Goal: Find specific page/section: Find specific page/section

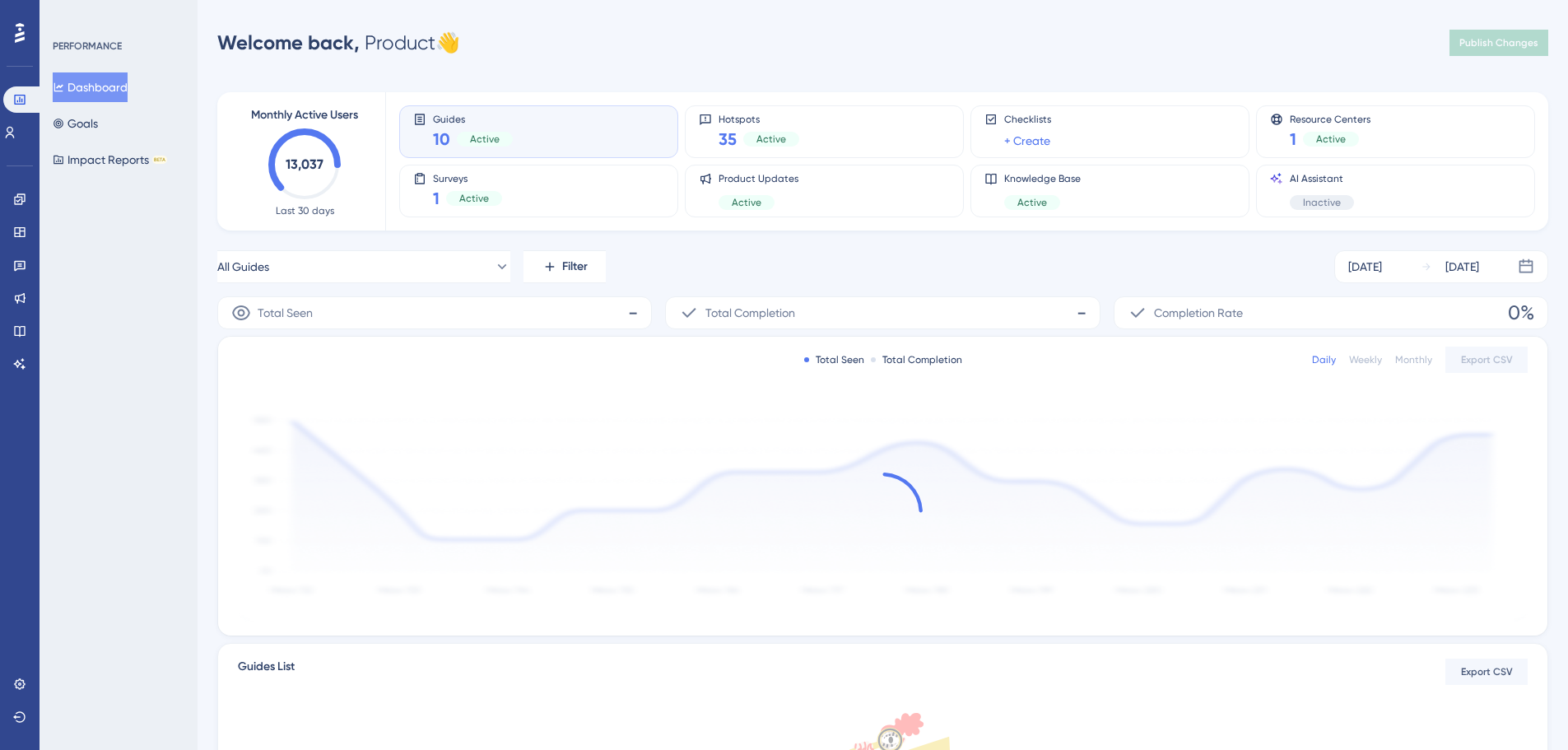
click at [148, 344] on div "PERFORMANCE Dashboard Goals Impact Reports BETA" at bounding box center [119, 375] width 158 height 750
click at [13, 192] on link at bounding box center [20, 199] width 13 height 27
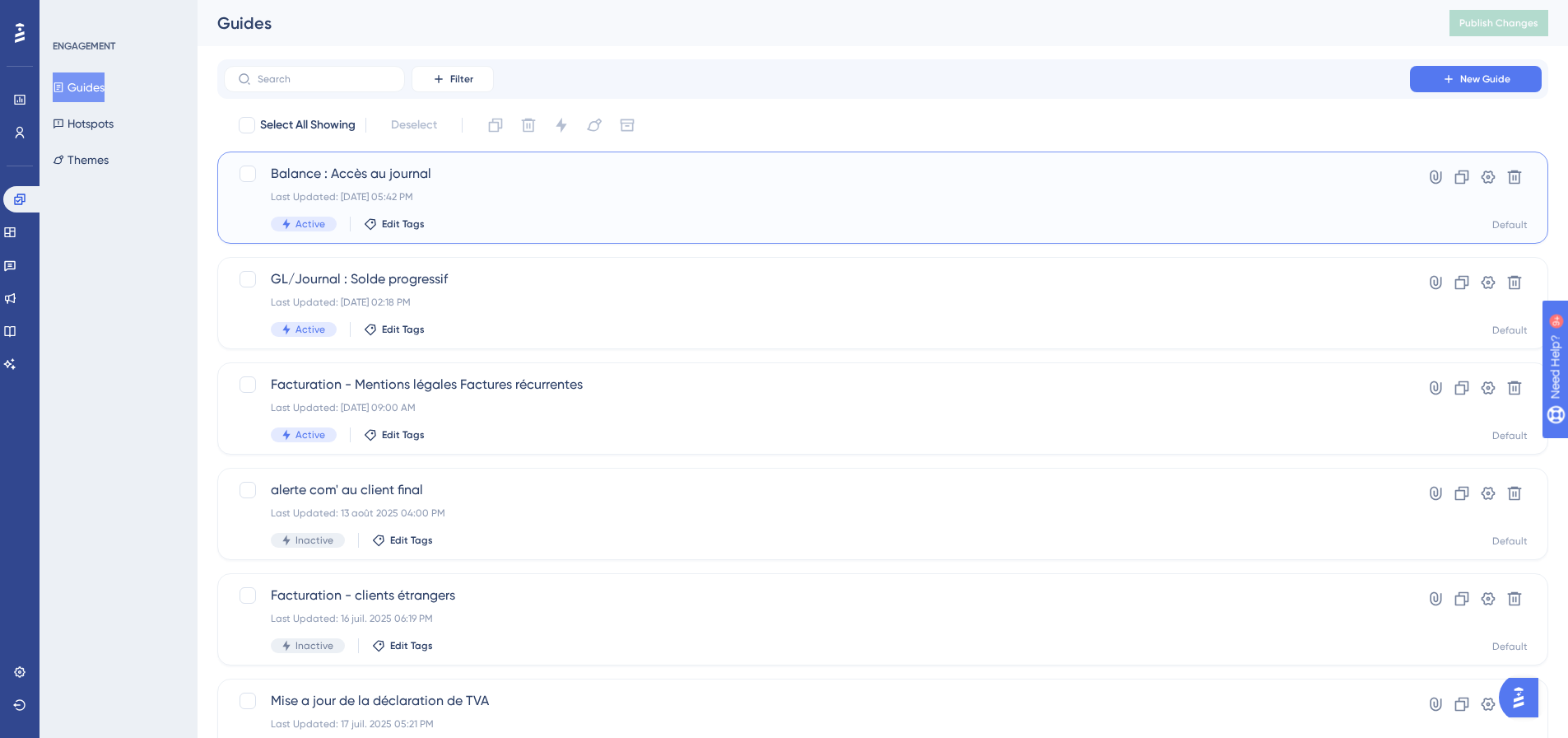
click at [373, 178] on span "Balance : Accès au journal" at bounding box center [817, 174] width 1092 height 20
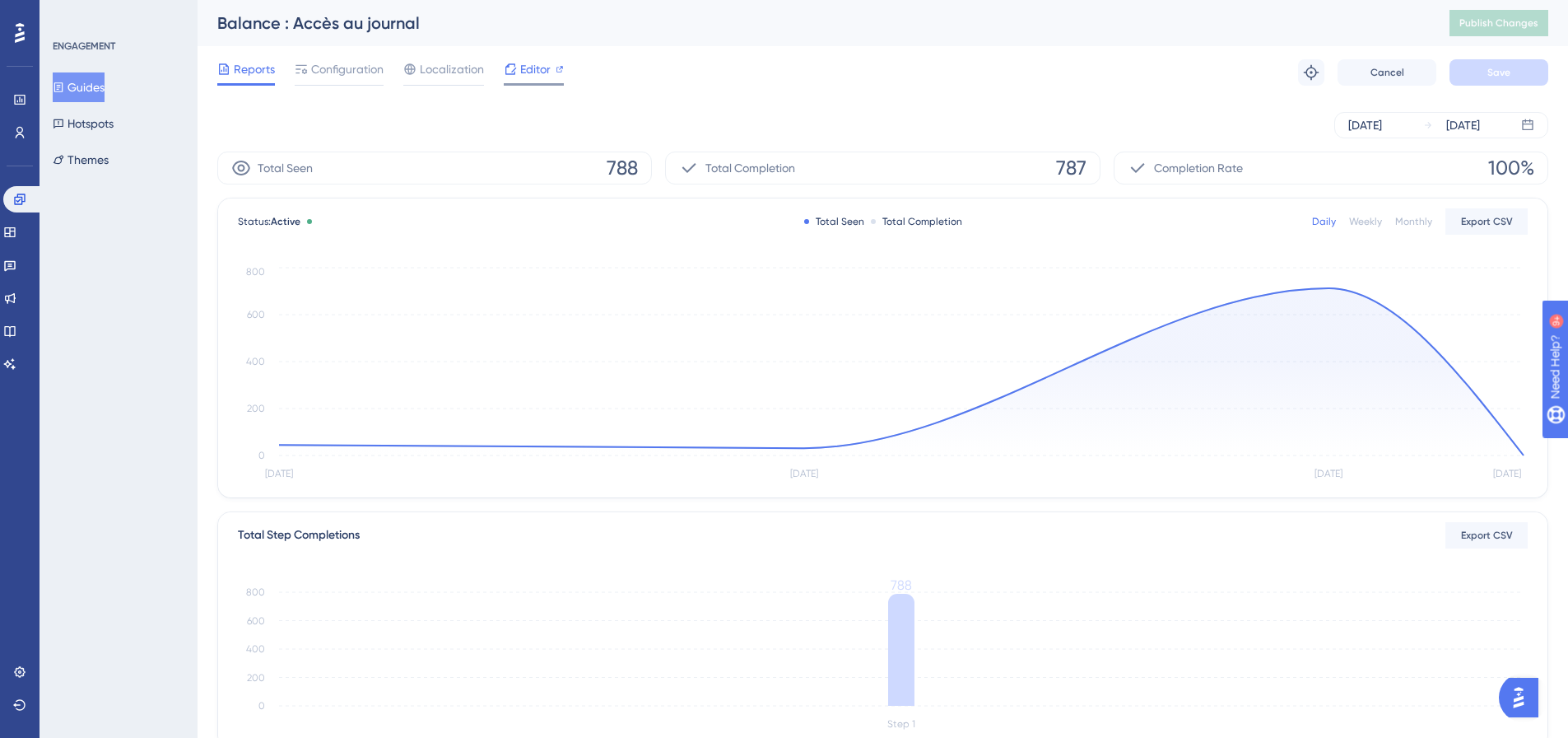
click at [552, 69] on div "Editor" at bounding box center [533, 69] width 60 height 20
click at [93, 89] on button "Guides" at bounding box center [79, 86] width 52 height 29
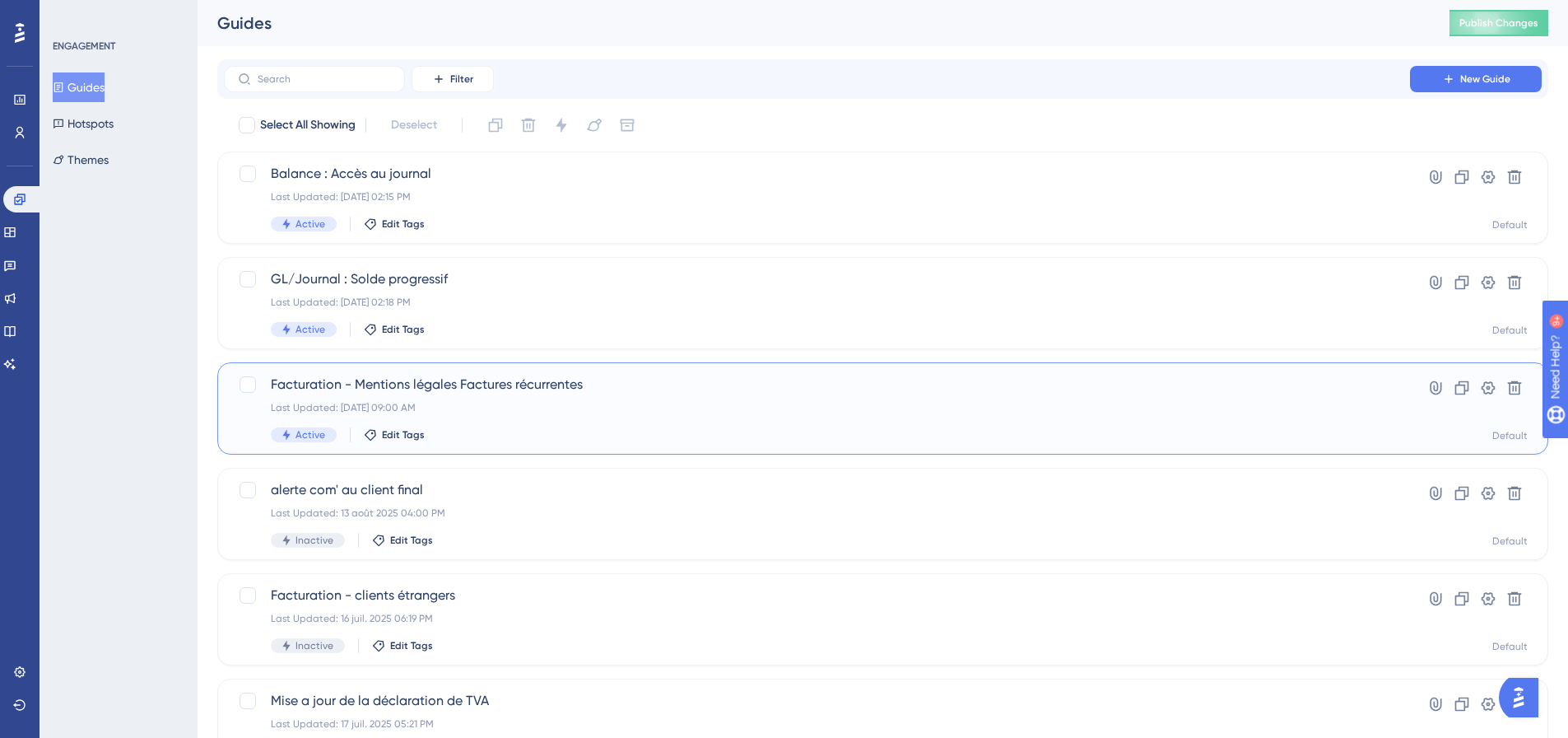
click at [468, 400] on div "Facturation - Mentions légales Factures récurrentes Last Updated: 24 sept. 2025…" at bounding box center [817, 408] width 1092 height 67
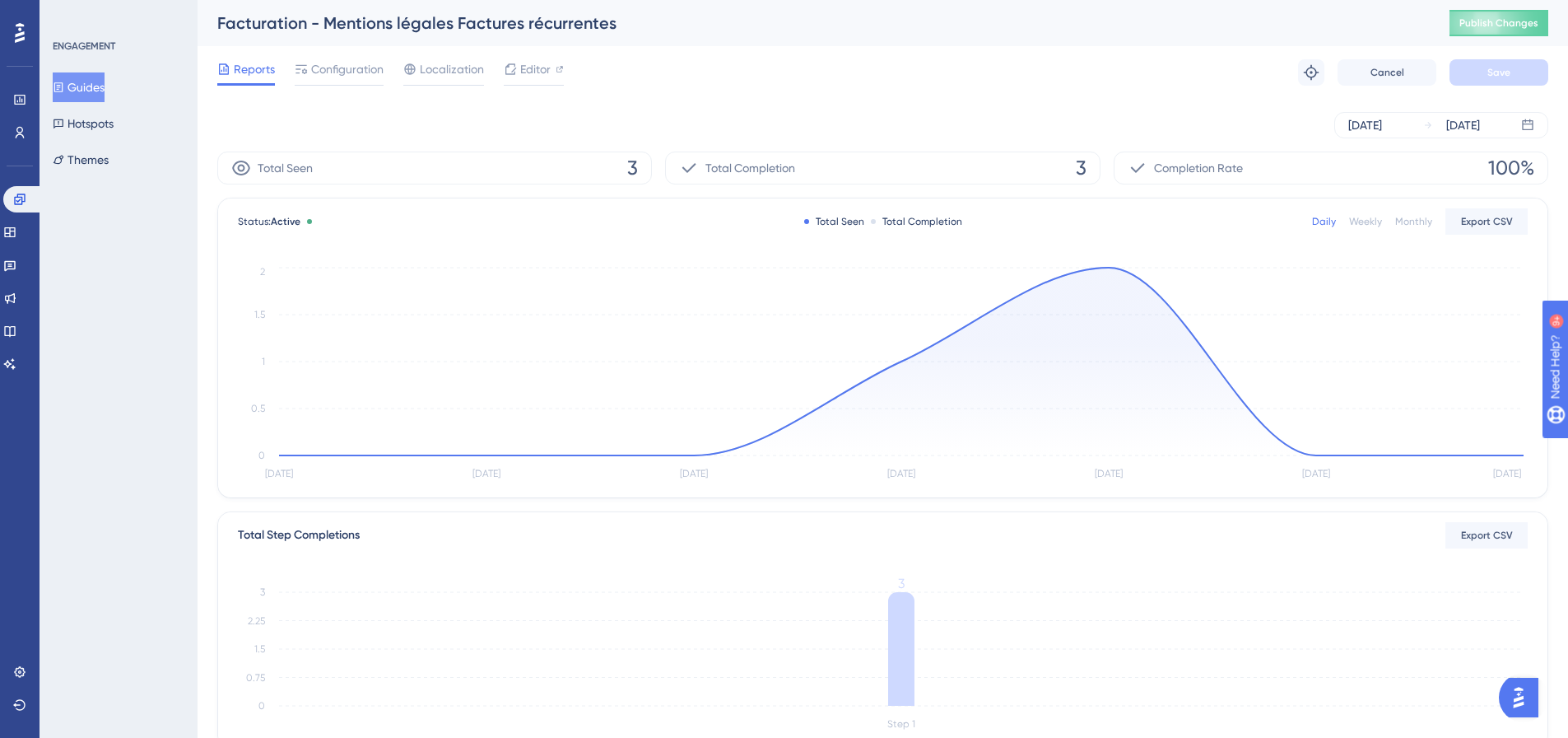
click at [97, 83] on button "Guides" at bounding box center [79, 86] width 52 height 29
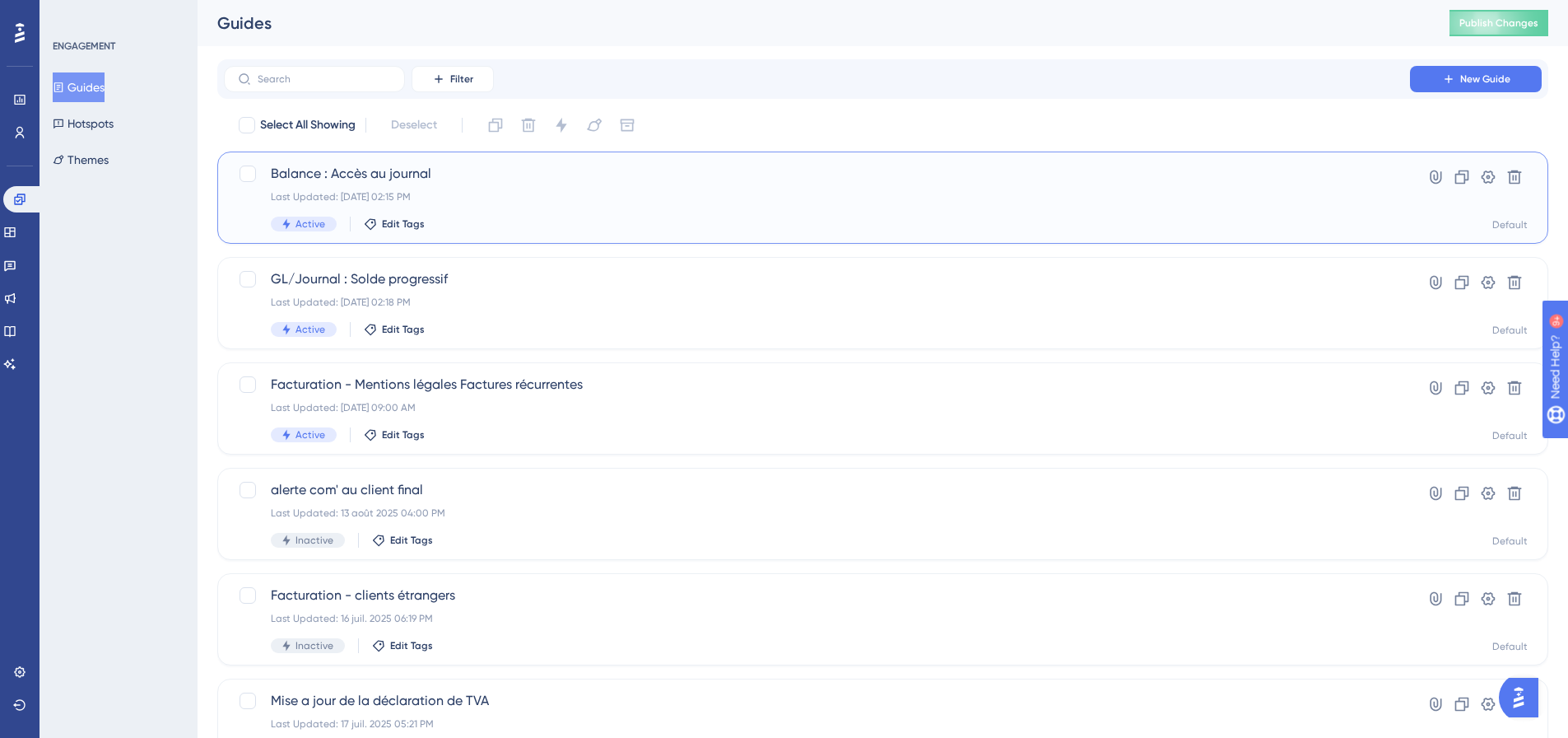
click at [379, 184] on div "Balance : Accès au journal Last Updated: 29 sept. 2025 02:15 PM Active Edit Tags" at bounding box center [817, 197] width 1092 height 67
